Goal: Task Accomplishment & Management: Use online tool/utility

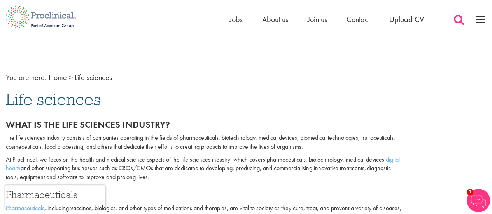
click at [459, 17] on span at bounding box center [459, 20] width 12 height 12
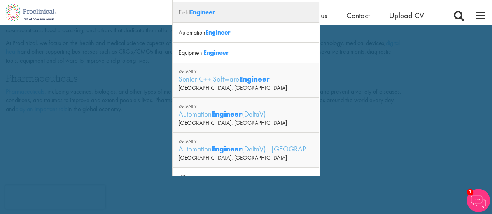
click at [241, 15] on div "Field Engineer" at bounding box center [246, 12] width 147 height 20
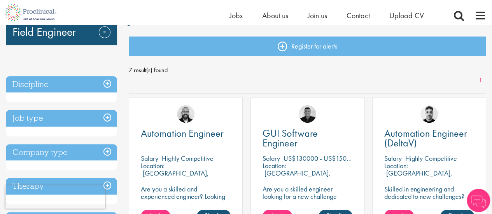
scroll to position [78, 0]
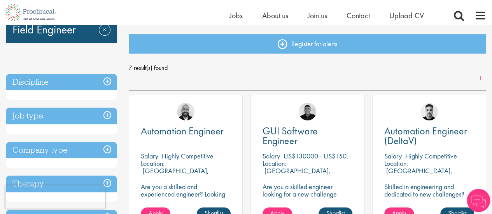
click at [113, 82] on h3 "Discipline" at bounding box center [61, 82] width 111 height 17
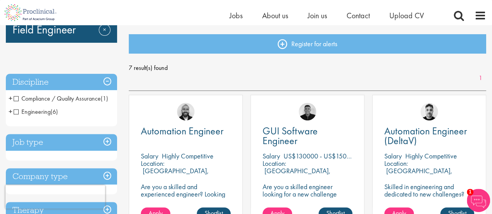
click at [51, 114] on span "(6)" at bounding box center [54, 112] width 7 height 8
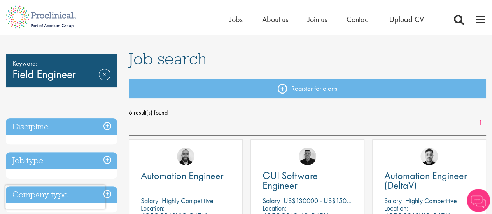
scroll to position [78, 0]
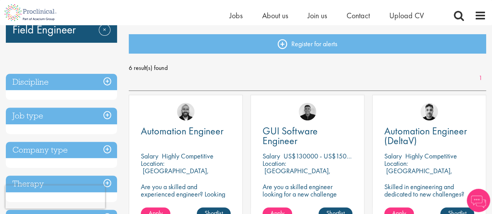
click at [106, 78] on h3 "Discipline" at bounding box center [61, 82] width 111 height 17
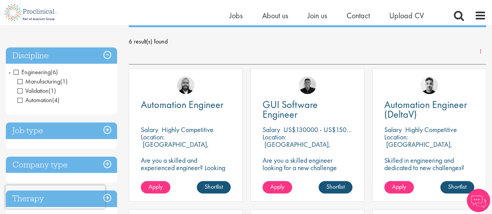
scroll to position [117, 0]
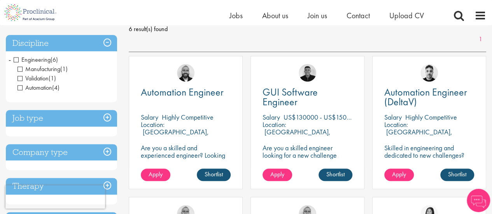
click at [110, 119] on h3 "Job type" at bounding box center [61, 118] width 111 height 17
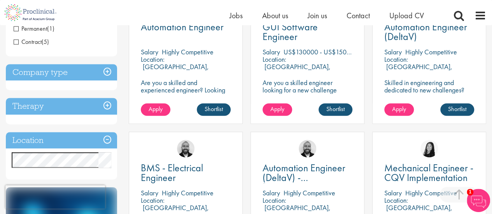
scroll to position [194, 0]
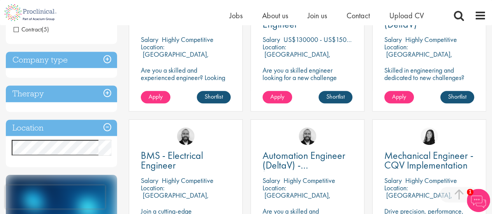
click at [109, 98] on h3 "Therapy" at bounding box center [61, 94] width 111 height 17
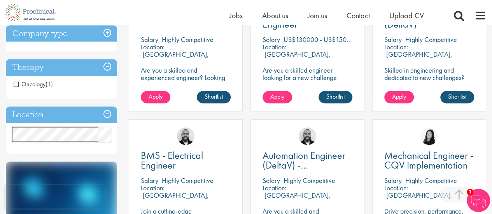
click at [109, 111] on h3 "Location" at bounding box center [61, 115] width 111 height 17
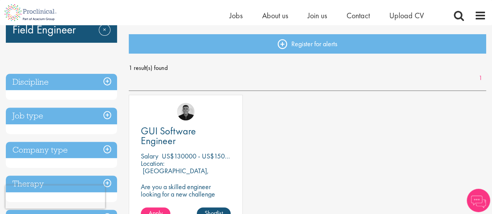
scroll to position [117, 0]
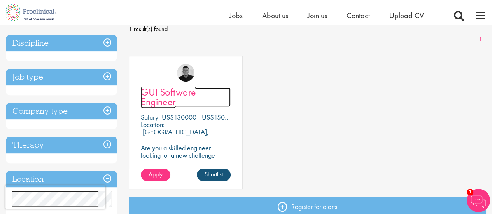
click at [169, 96] on span "GUI Software Engineer" at bounding box center [168, 97] width 55 height 23
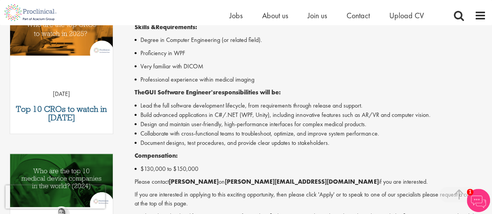
scroll to position [311, 0]
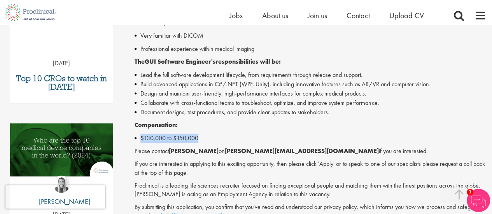
drag, startPoint x: 141, startPoint y: 138, endPoint x: 211, endPoint y: 136, distance: 70.0
click at [211, 136] on li "$130,000 to $150,000" at bounding box center [310, 138] width 351 height 9
copy li "$130,000 to $150,000"
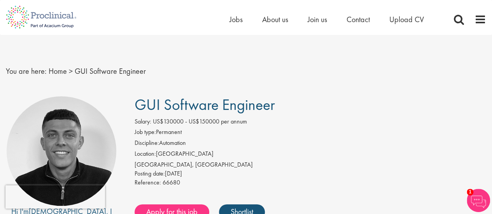
scroll to position [0, 0]
drag, startPoint x: 138, startPoint y: 102, endPoint x: 282, endPoint y: 97, distance: 143.9
click at [282, 97] on h1 "GUI Software Engineer" at bounding box center [310, 105] width 351 height 17
copy span "GUI Software Engineer"
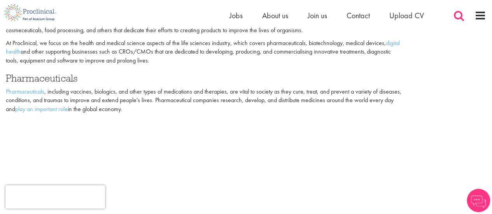
click at [454, 12] on span at bounding box center [459, 16] width 12 height 12
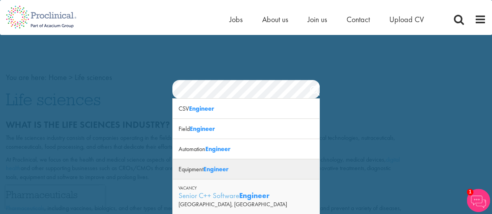
click at [222, 169] on strong "Engineer" at bounding box center [215, 169] width 25 height 8
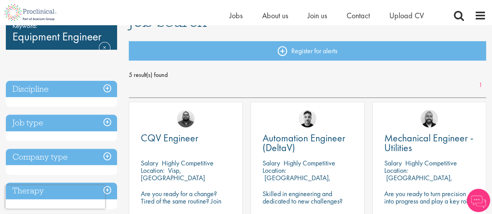
scroll to position [78, 0]
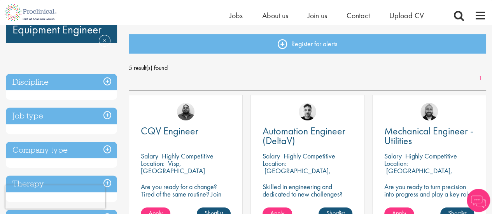
click at [108, 78] on h3 "Discipline" at bounding box center [61, 82] width 111 height 17
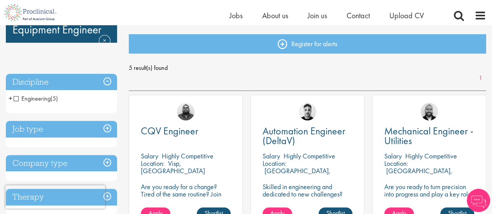
click at [48, 98] on span "Engineering" at bounding box center [32, 98] width 37 height 8
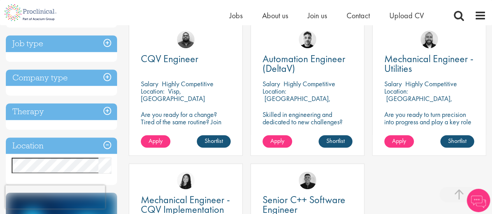
scroll to position [156, 0]
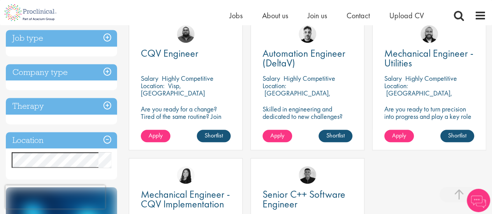
click at [109, 105] on h3 "Therapy" at bounding box center [61, 106] width 111 height 17
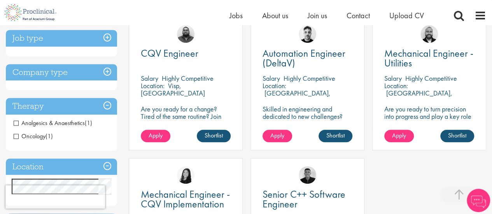
scroll to position [194, 0]
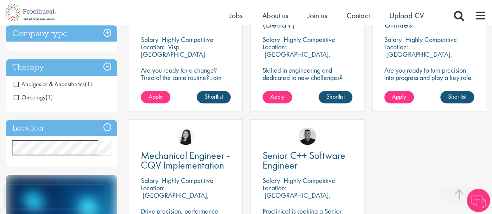
click at [108, 126] on h3 "Location" at bounding box center [61, 128] width 111 height 17
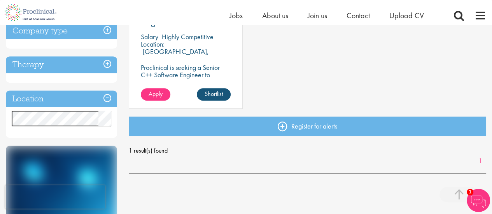
scroll to position [194, 0]
